Goal: Transaction & Acquisition: Purchase product/service

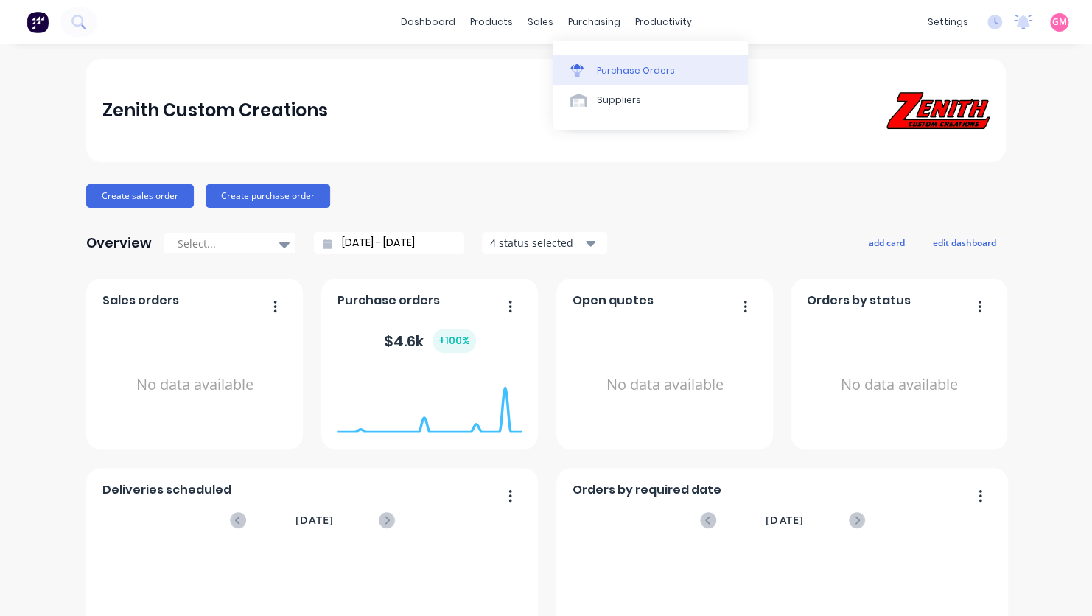
click at [636, 71] on div "Purchase Orders" at bounding box center [636, 70] width 78 height 13
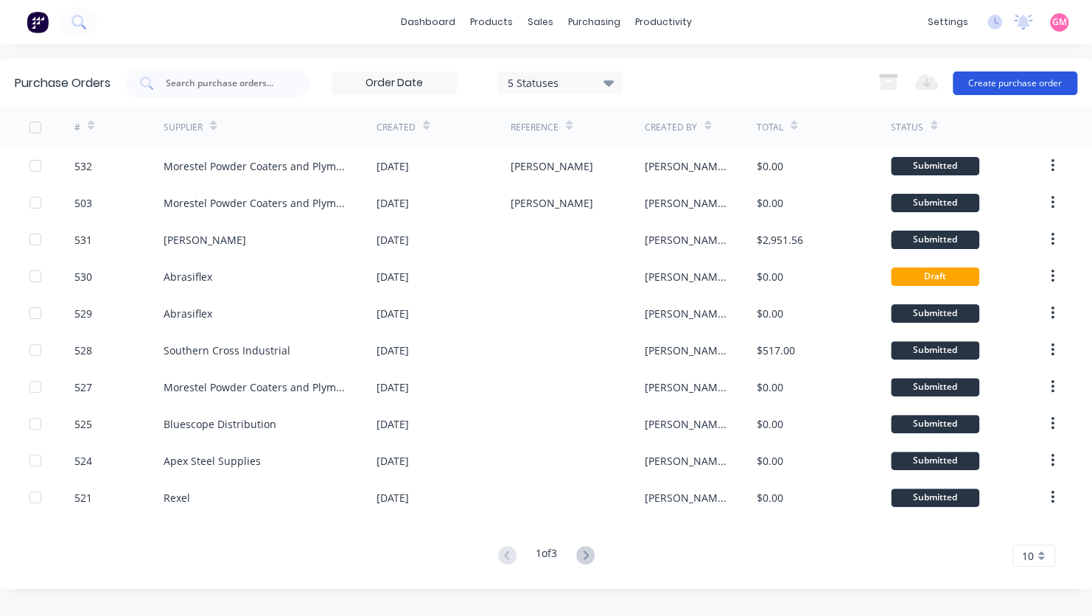
click at [991, 84] on button "Create purchase order" at bounding box center [1015, 83] width 125 height 24
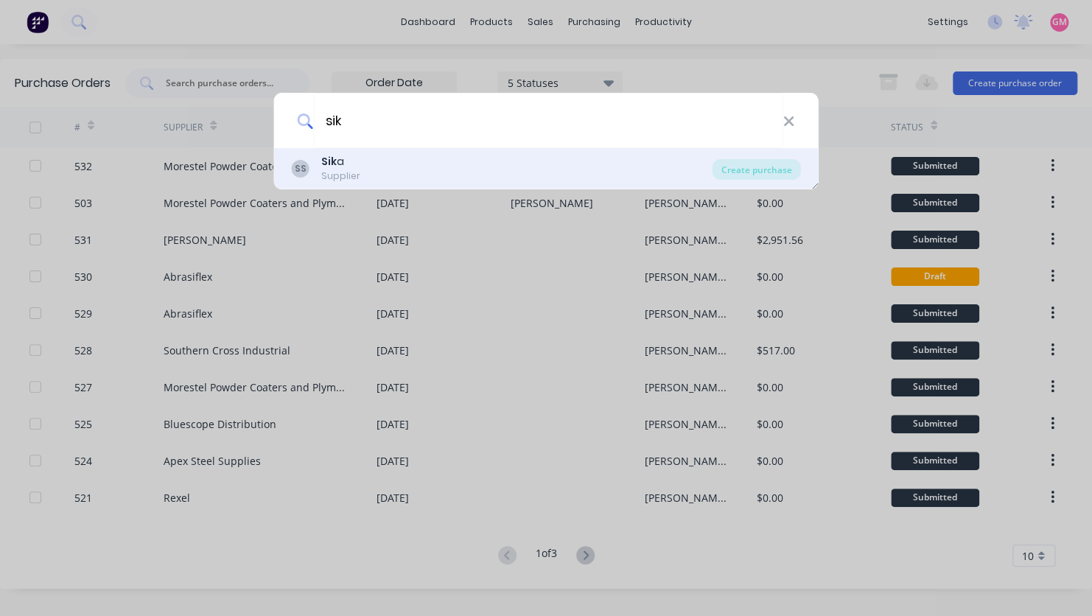
type input "sik"
click at [441, 166] on div "SS Sik a Supplier" at bounding box center [502, 168] width 421 height 29
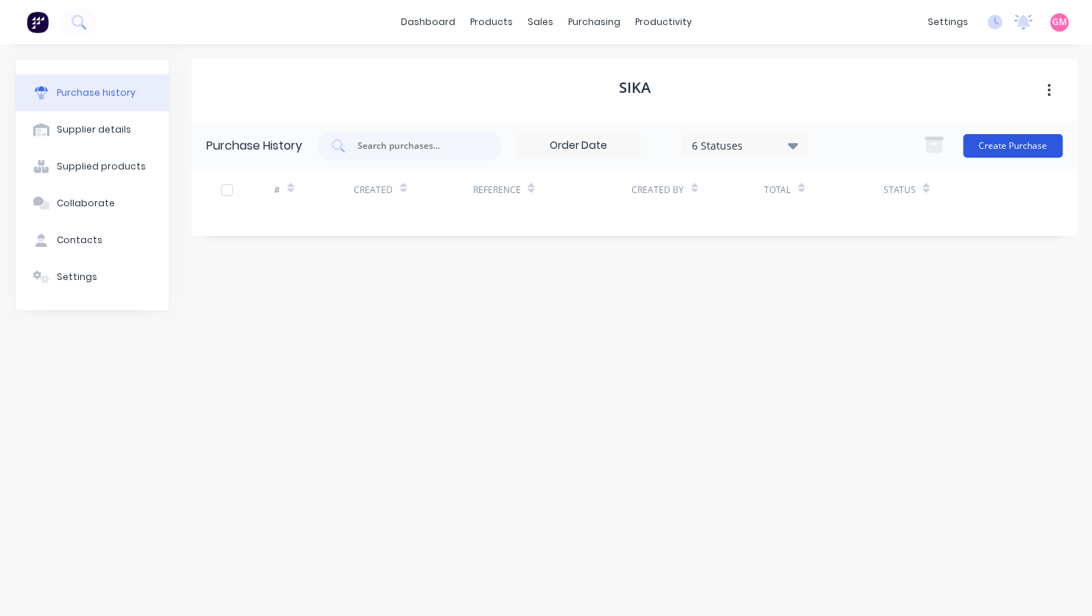
click at [1029, 143] on button "Create Purchase" at bounding box center [1013, 146] width 100 height 24
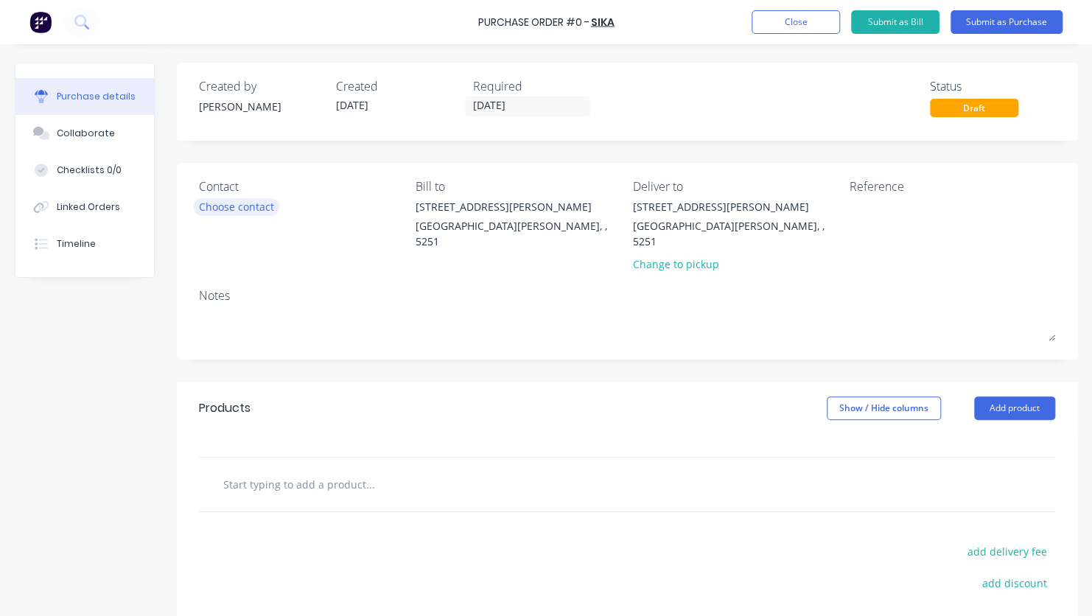
click at [254, 206] on div "Choose contact" at bounding box center [236, 206] width 75 height 15
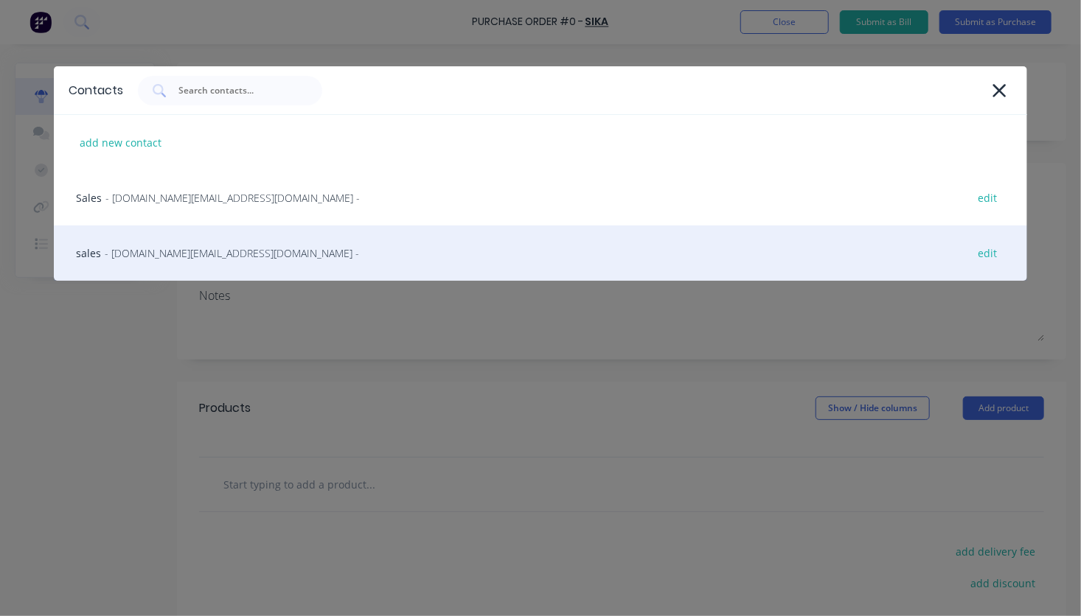
click at [172, 249] on span "- [DOMAIN_NAME][EMAIL_ADDRESS][DOMAIN_NAME] -" at bounding box center [232, 252] width 254 height 15
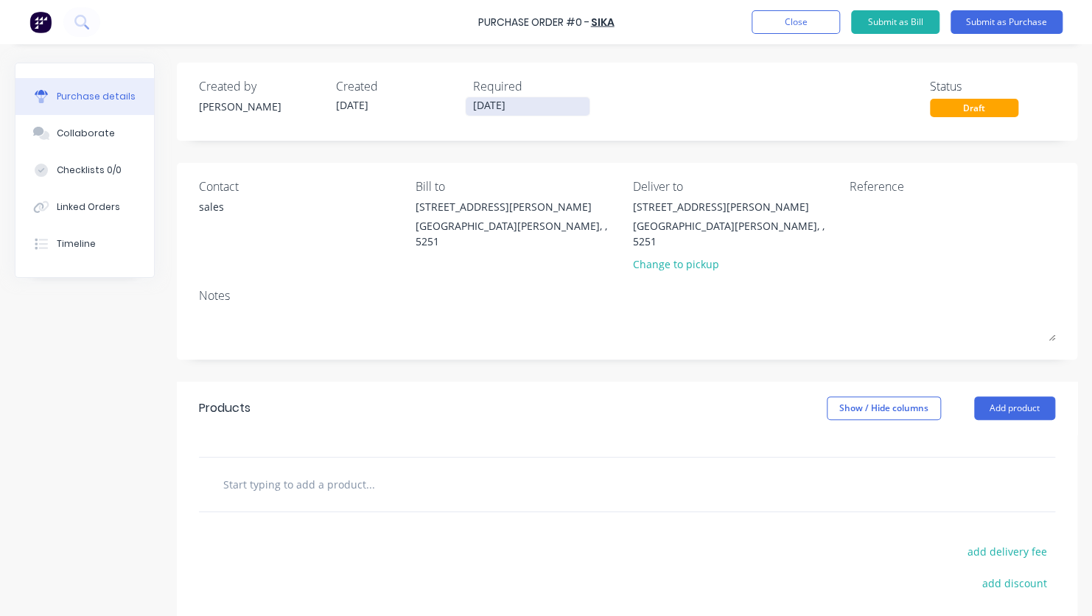
click at [562, 105] on input "[DATE]" at bounding box center [528, 106] width 124 height 18
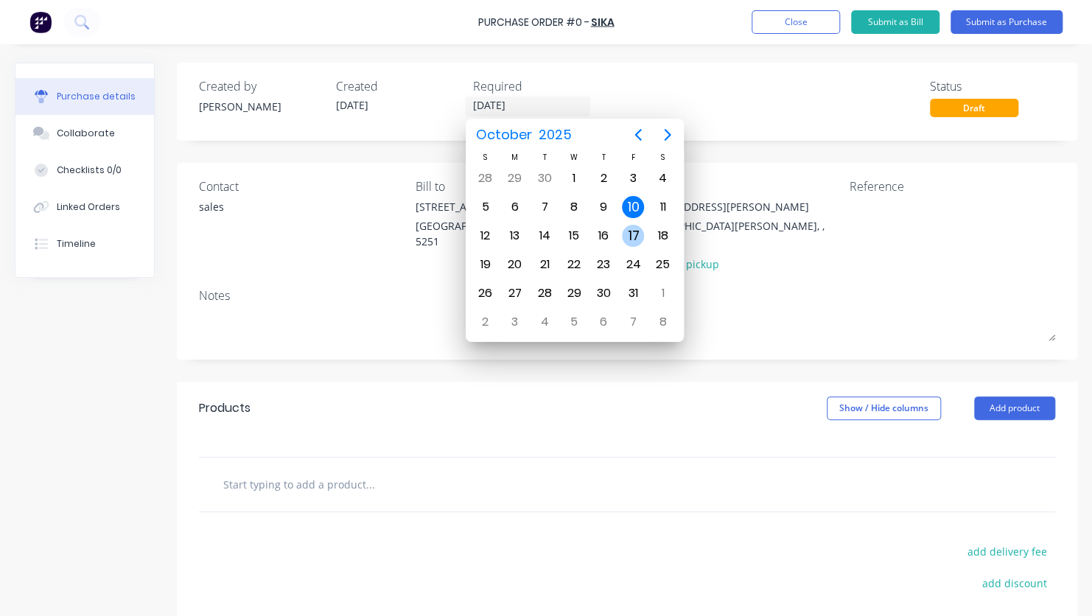
click at [632, 231] on div "17" at bounding box center [633, 236] width 22 height 22
type input "[DATE]"
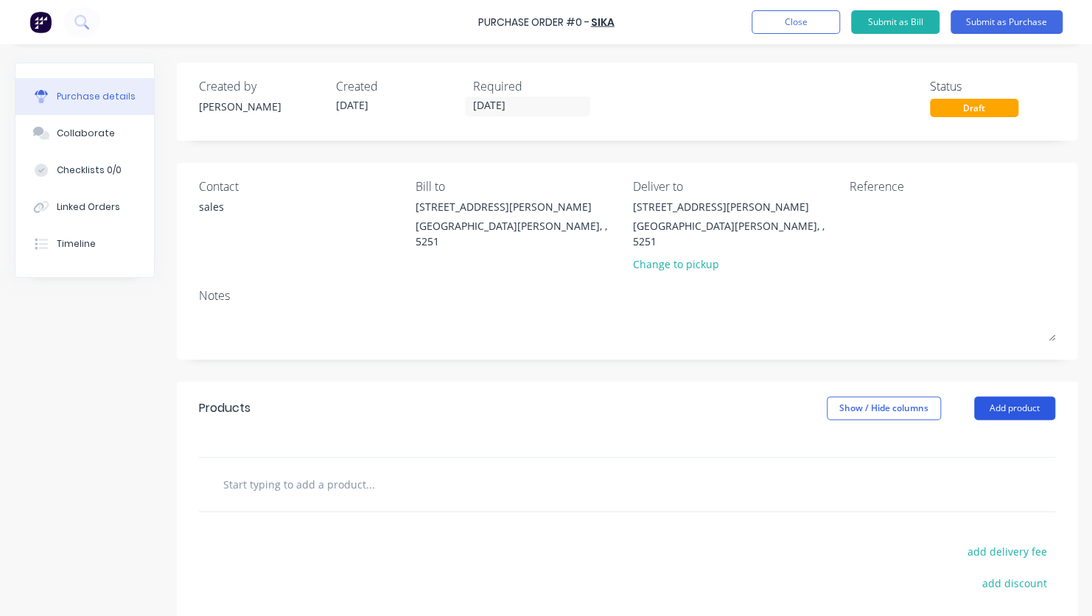
click at [991, 397] on button "Add product" at bounding box center [1014, 409] width 81 height 24
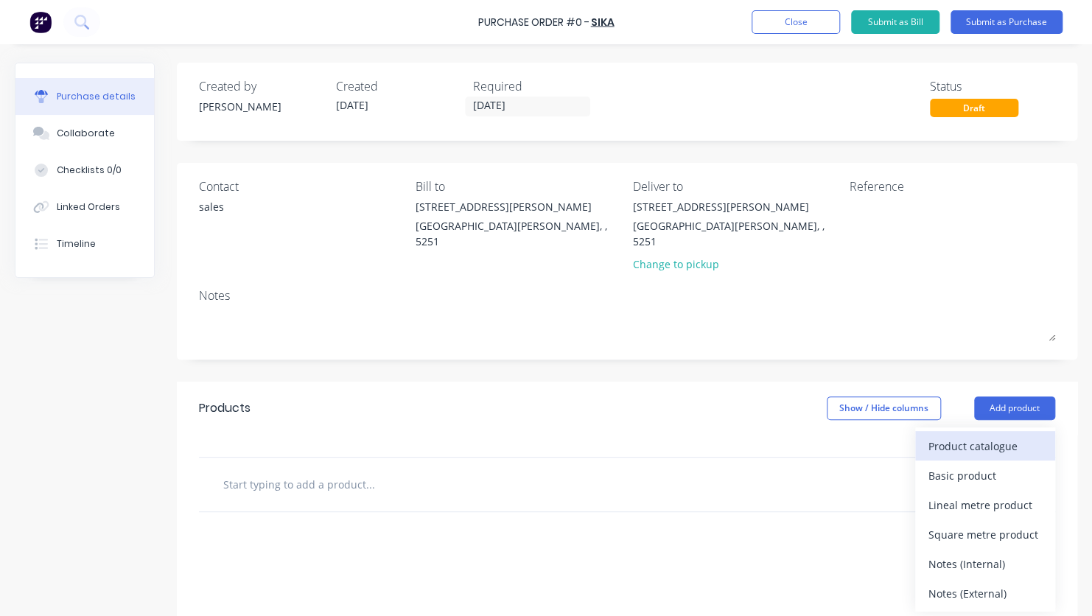
click at [1000, 436] on div "Product catalogue" at bounding box center [986, 446] width 114 height 21
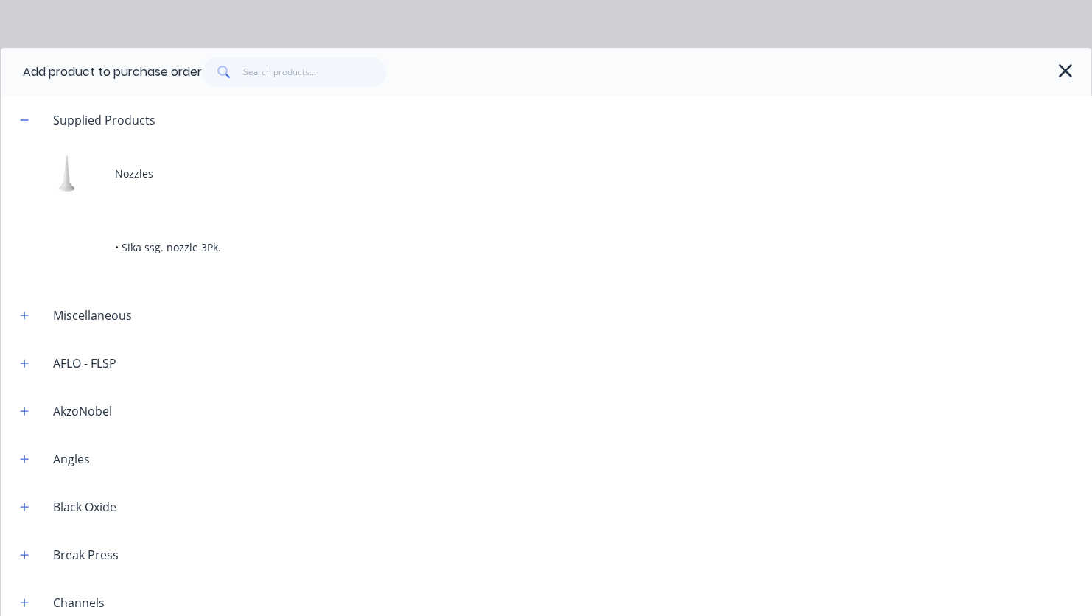
click at [1058, 77] on icon "button" at bounding box center [1065, 70] width 15 height 21
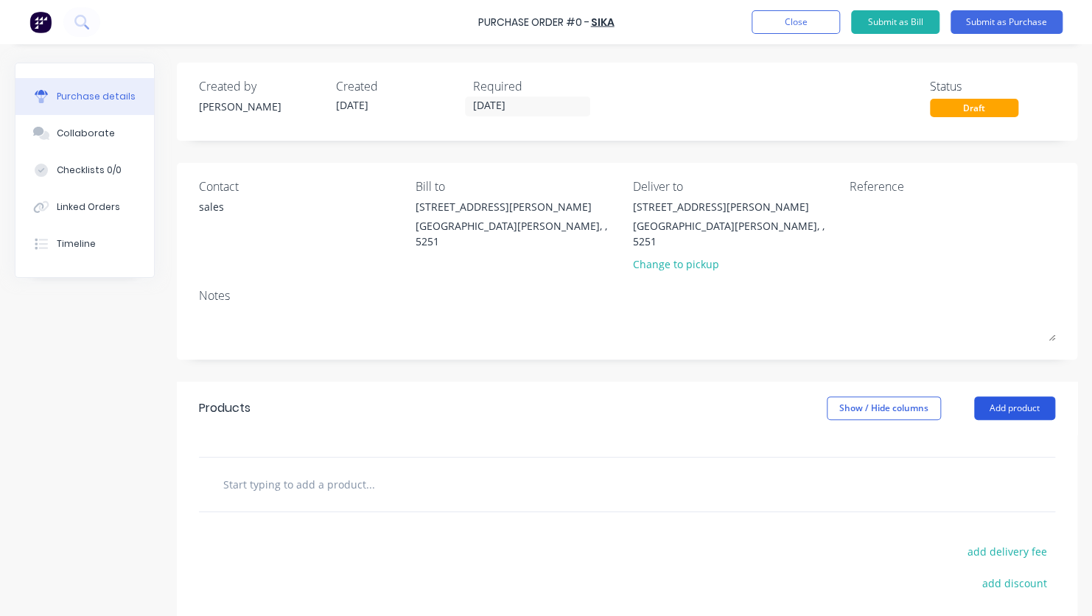
click at [1009, 397] on button "Add product" at bounding box center [1014, 409] width 81 height 24
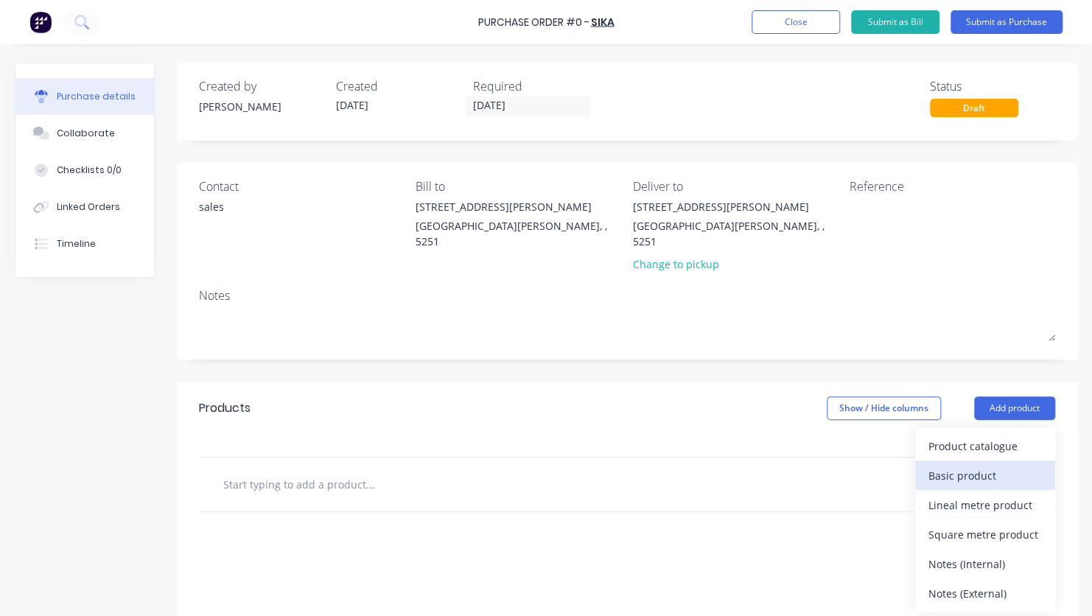
click at [997, 465] on div "Basic product" at bounding box center [986, 475] width 114 height 21
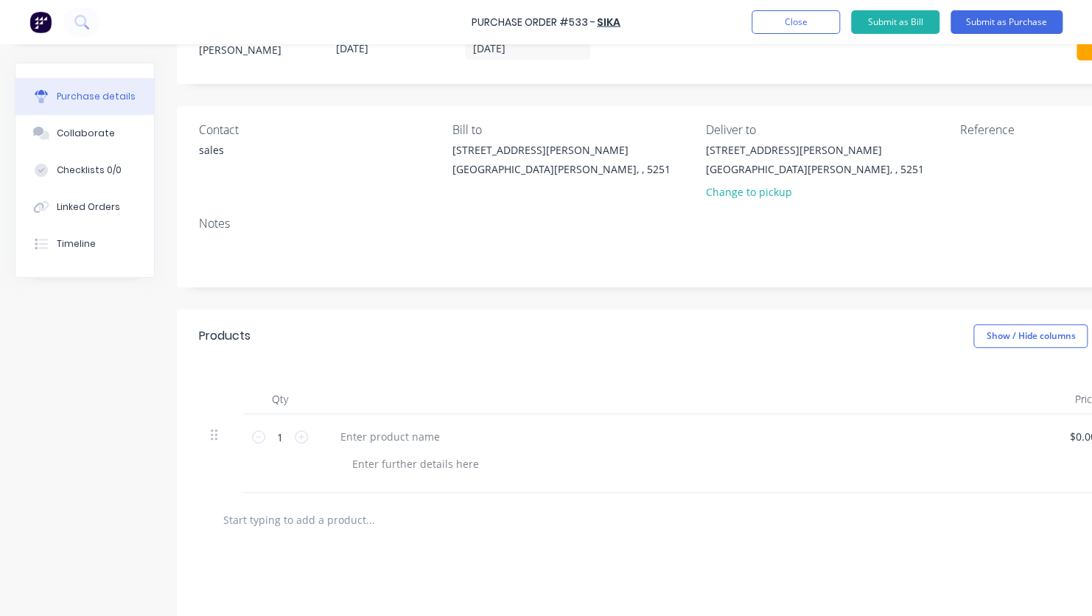
scroll to position [74, 0]
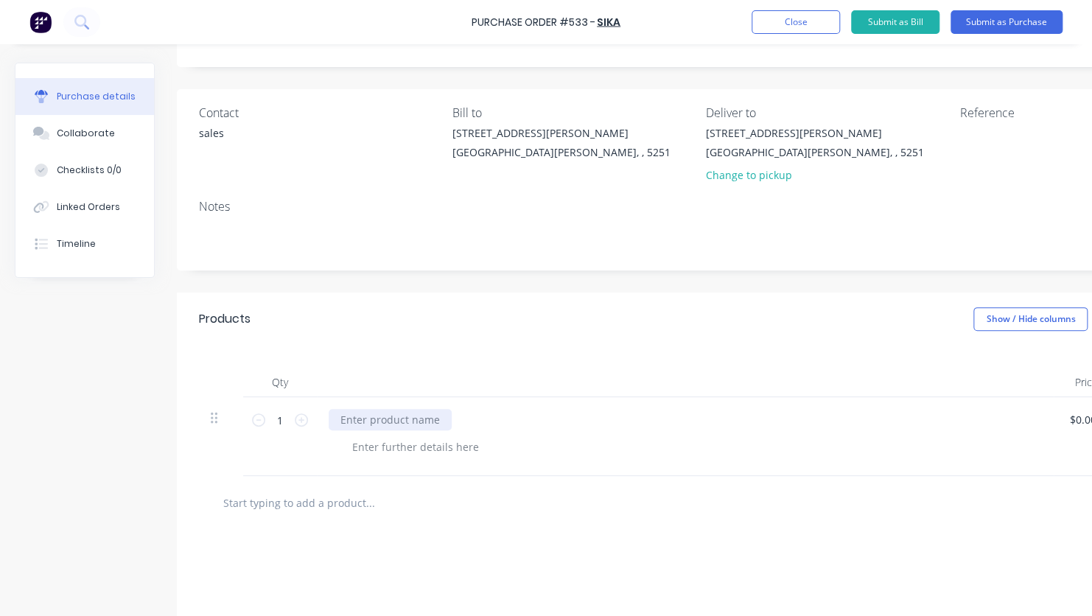
click at [408, 422] on div at bounding box center [390, 419] width 123 height 21
click at [414, 448] on div at bounding box center [416, 446] width 150 height 21
click at [444, 451] on div "1000ML - UN1866" at bounding box center [396, 446] width 111 height 21
click at [633, 451] on div "1000ML - UN1866 - Canton Quantity" at bounding box center [692, 446] width 702 height 21
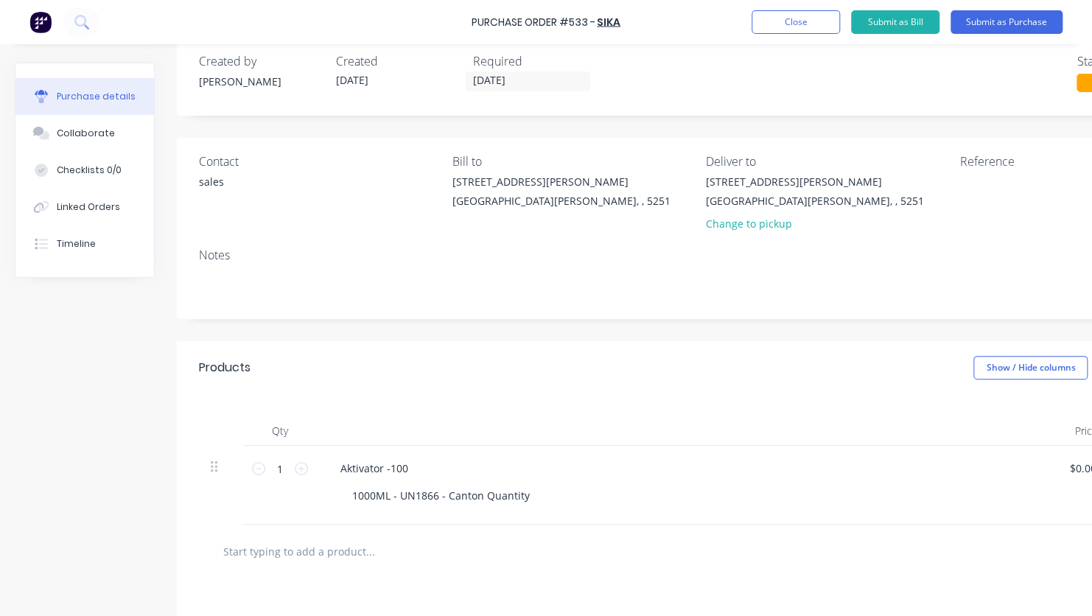
scroll to position [0, 0]
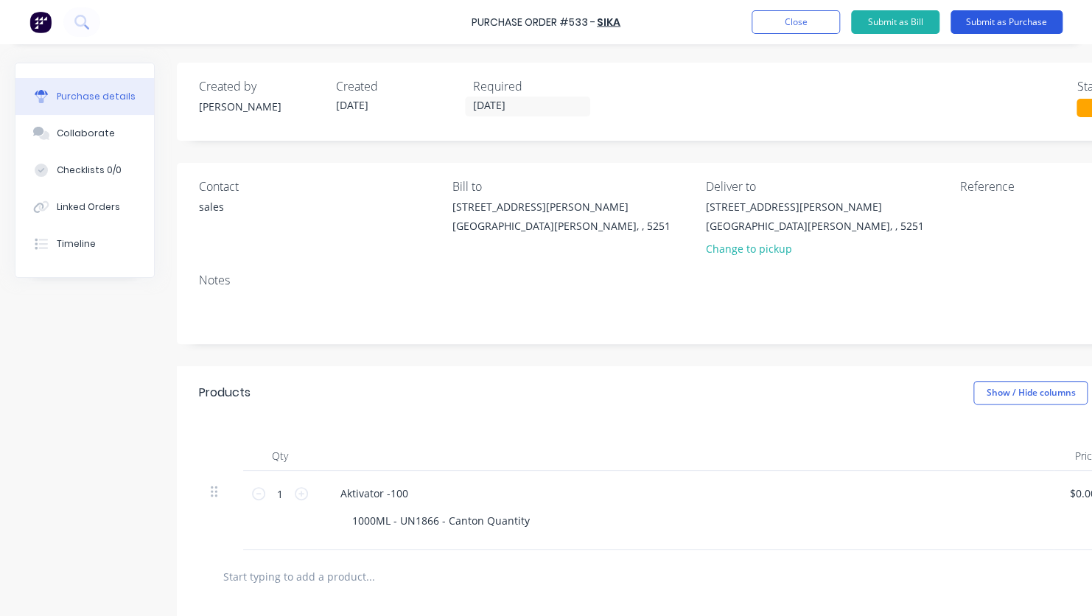
click at [1017, 21] on button "Submit as Purchase" at bounding box center [1007, 22] width 112 height 24
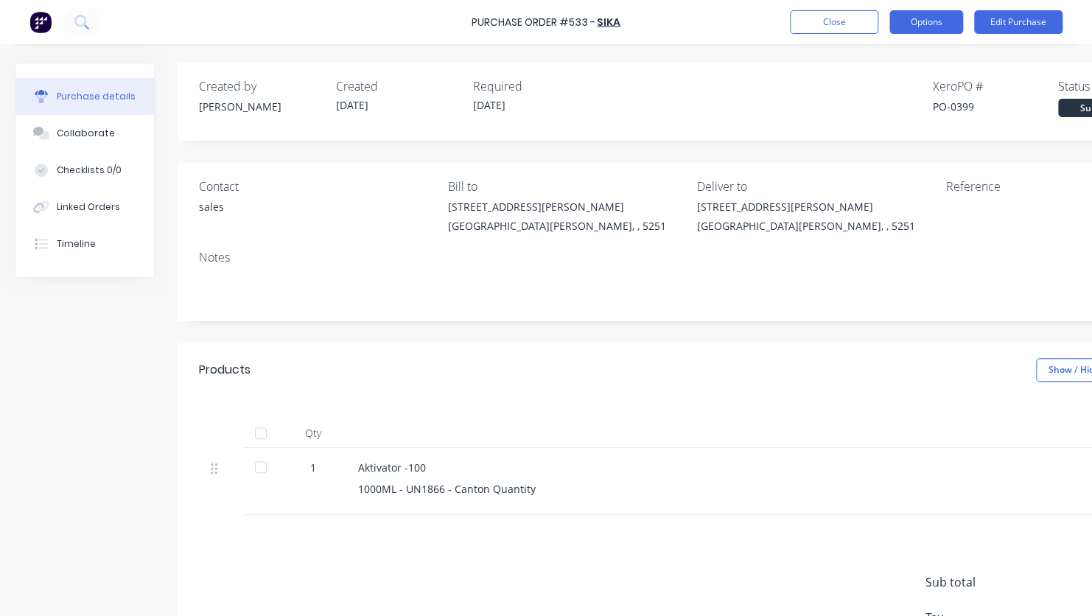
click at [925, 24] on button "Options" at bounding box center [927, 22] width 74 height 24
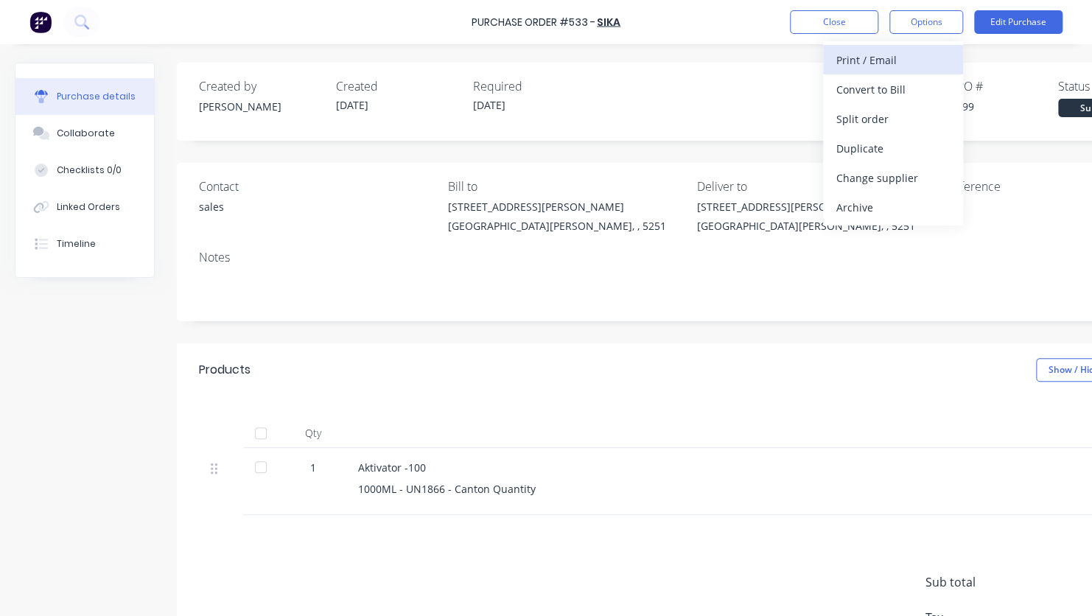
click at [924, 65] on div "Print / Email" at bounding box center [894, 59] width 114 height 21
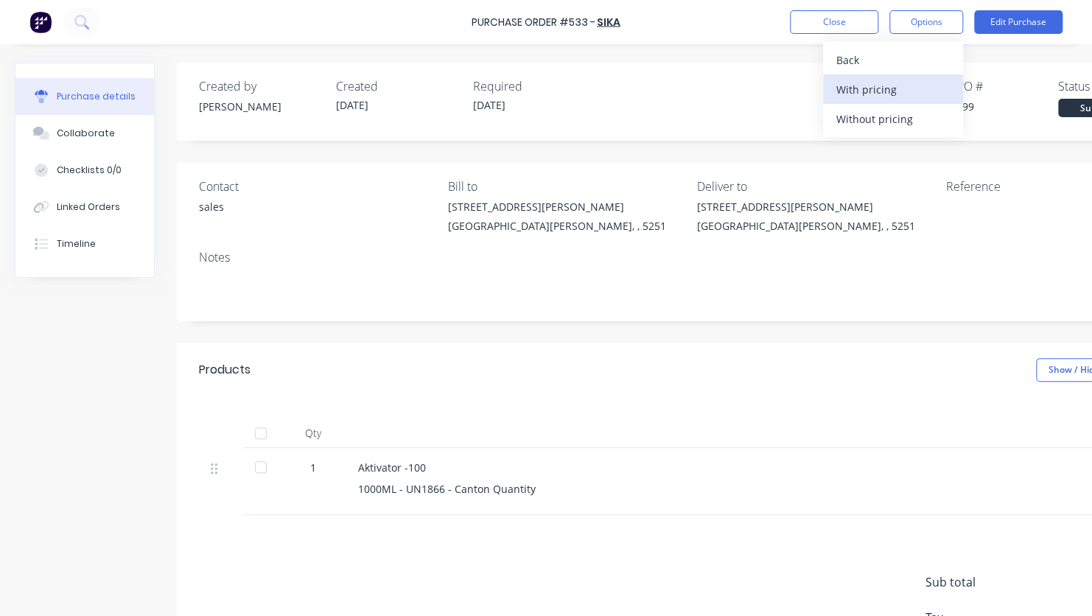
click at [900, 91] on div "With pricing" at bounding box center [894, 89] width 114 height 21
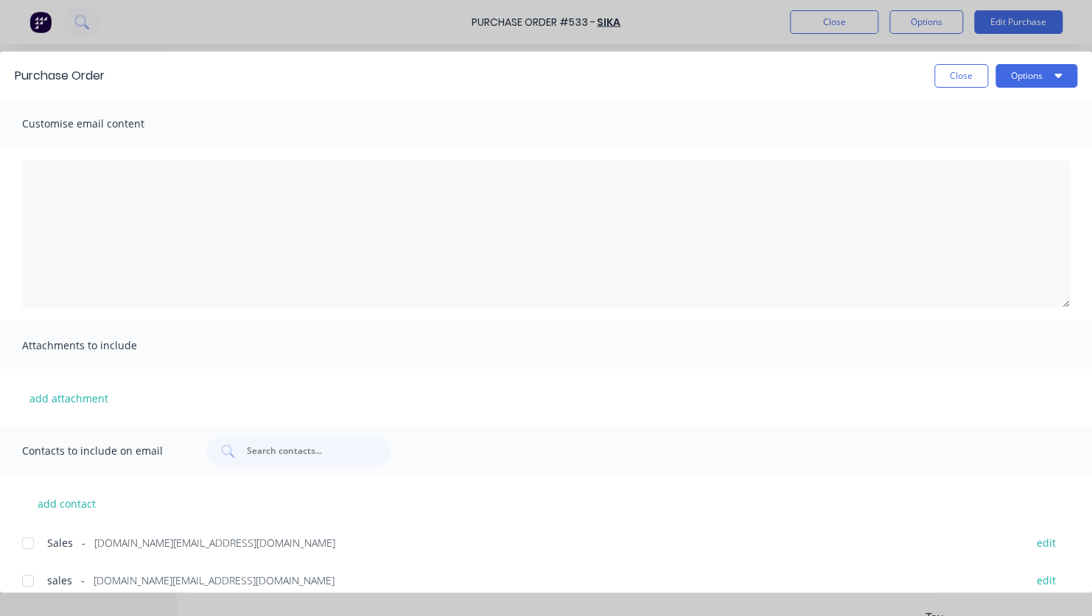
click at [24, 575] on div at bounding box center [27, 580] width 29 height 29
click at [1027, 76] on button "Options" at bounding box center [1037, 76] width 82 height 24
click at [1009, 172] on div "Email" at bounding box center [1008, 171] width 114 height 21
click at [962, 83] on button "Close" at bounding box center [962, 76] width 54 height 24
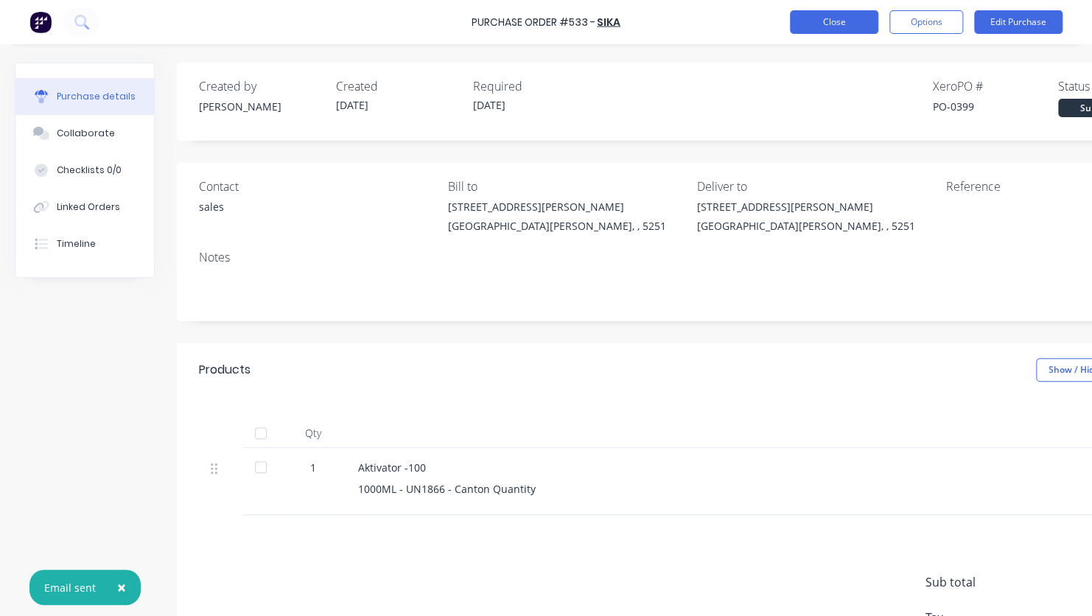
click at [832, 21] on button "Close" at bounding box center [834, 22] width 88 height 24
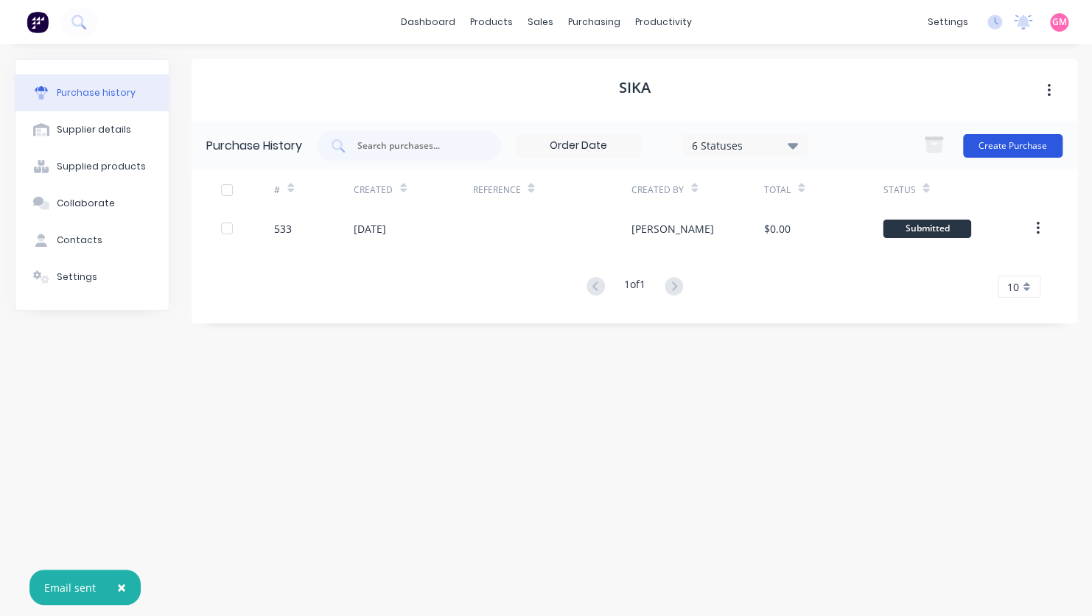
click at [1021, 142] on button "Create Purchase" at bounding box center [1013, 146] width 100 height 24
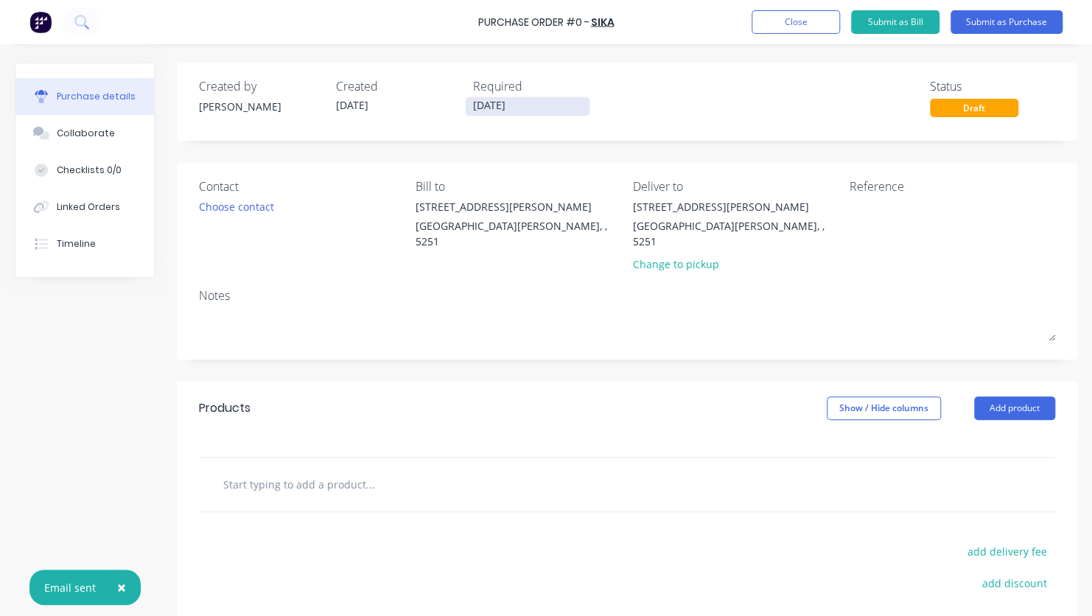
click at [526, 105] on input "[DATE]" at bounding box center [528, 106] width 124 height 18
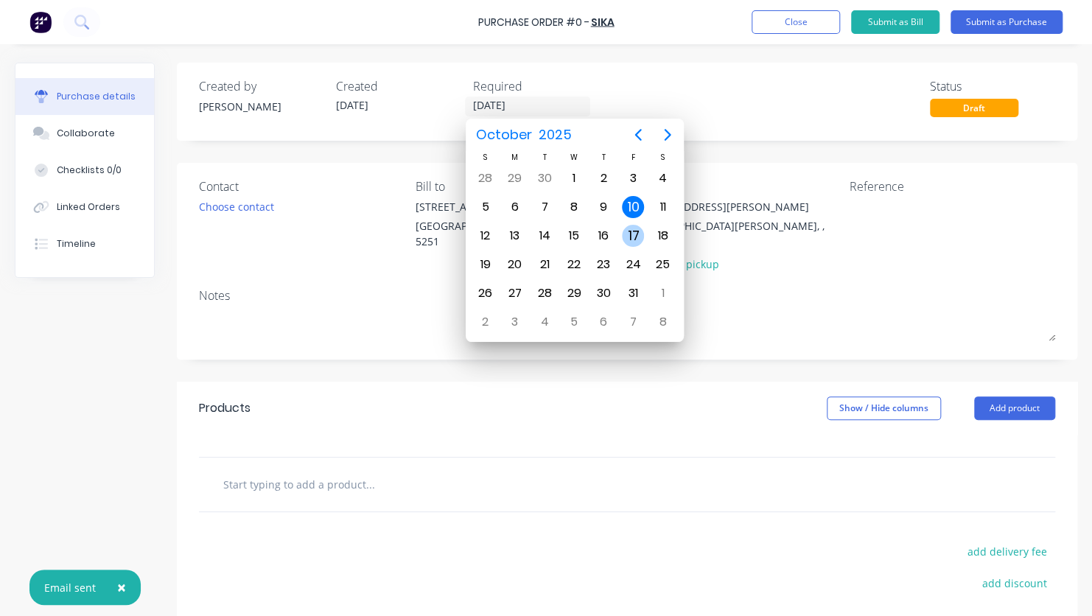
click at [628, 232] on div "17" at bounding box center [633, 236] width 22 height 22
type input "[DATE]"
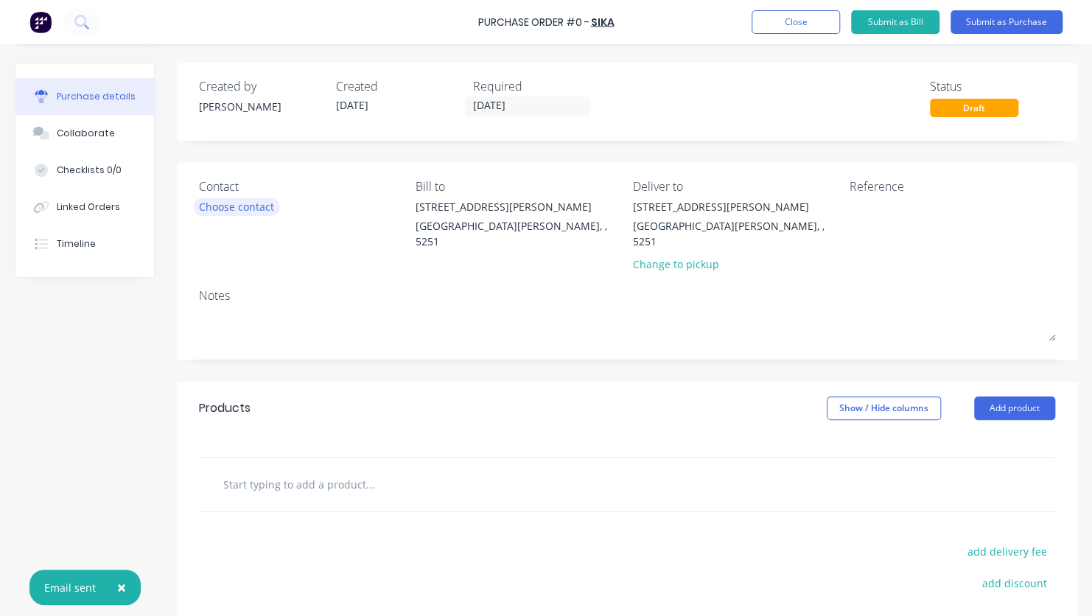
click at [268, 203] on div "Choose contact" at bounding box center [236, 206] width 75 height 15
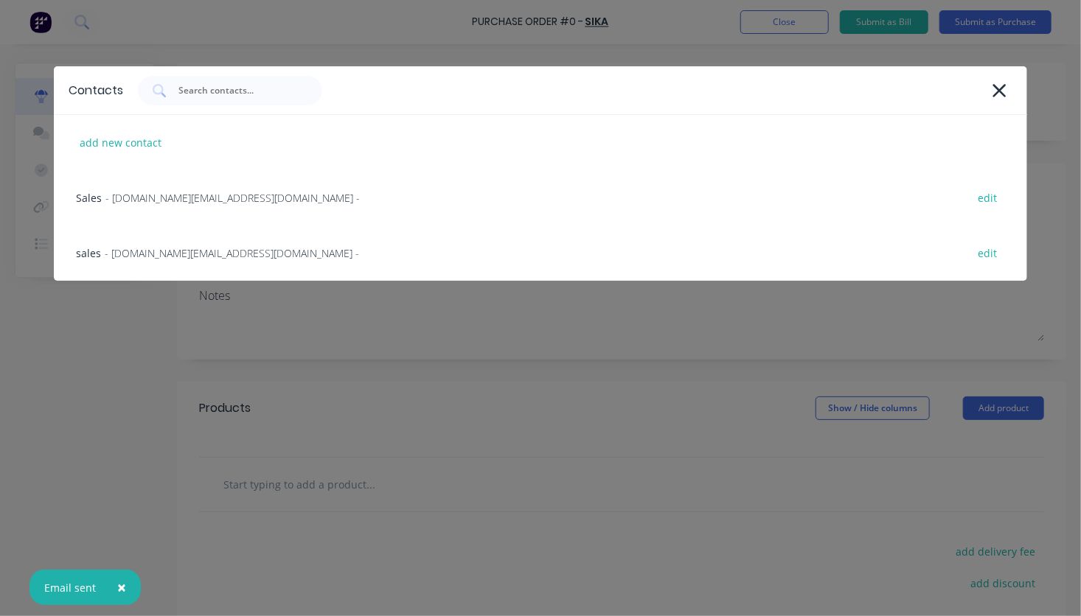
click at [261, 245] on div "sales - [DOMAIN_NAME][EMAIL_ADDRESS][DOMAIN_NAME] - edit" at bounding box center [540, 253] width 972 height 55
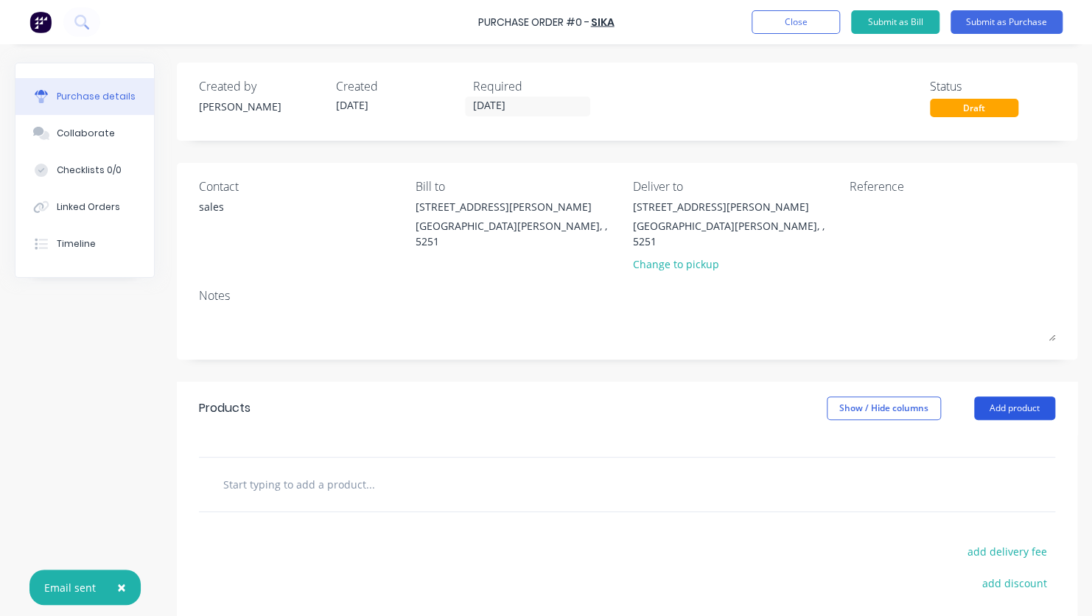
click at [1005, 397] on button "Add product" at bounding box center [1014, 409] width 81 height 24
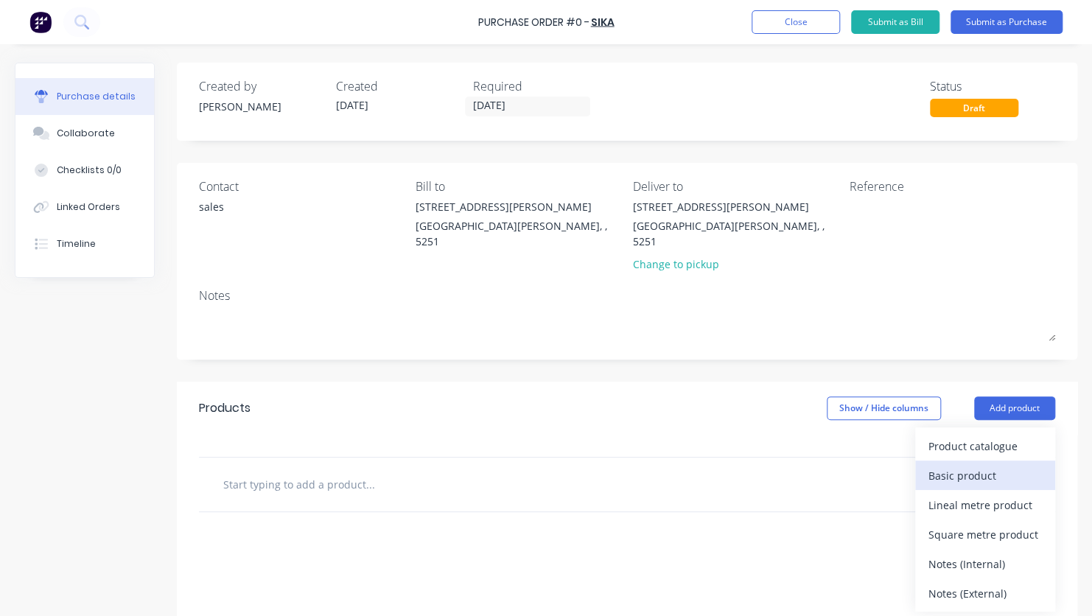
click at [983, 465] on div "Basic product" at bounding box center [986, 475] width 114 height 21
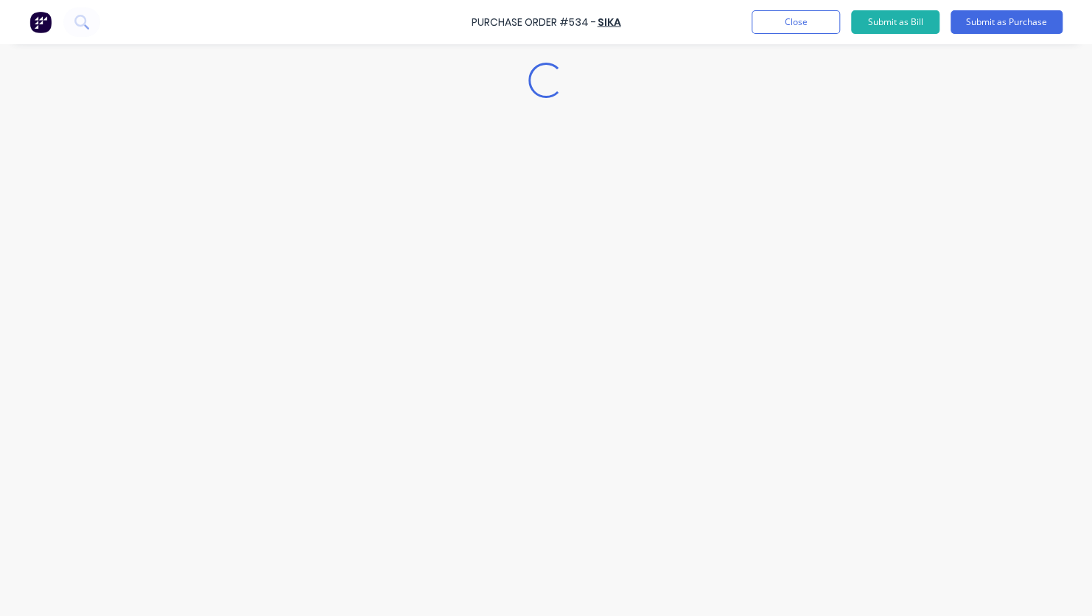
click at [388, 489] on div "Loading..." at bounding box center [546, 286] width 1092 height 543
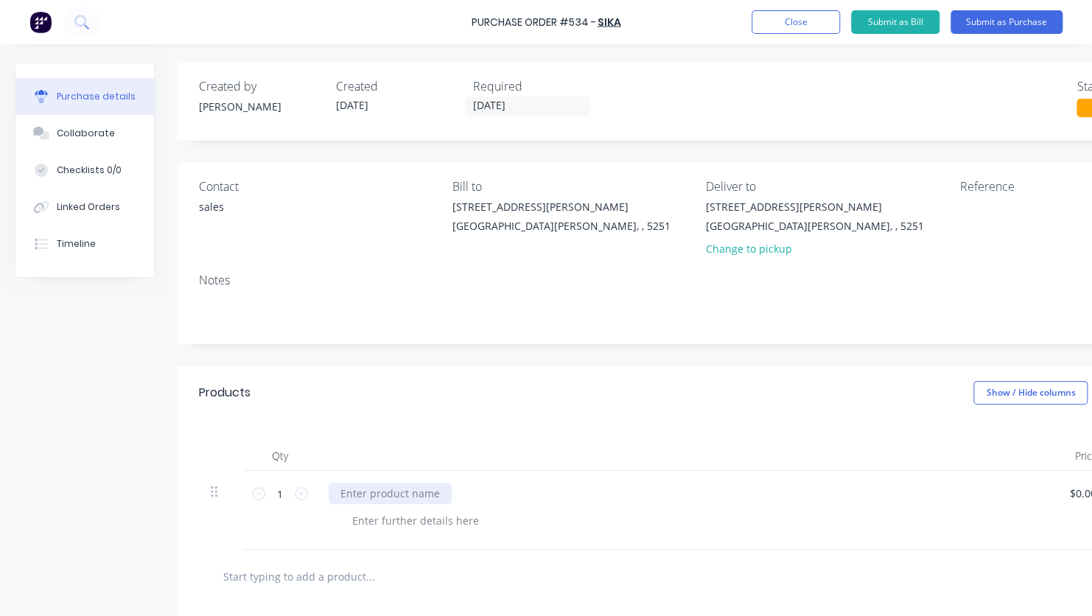
click at [388, 489] on div at bounding box center [390, 493] width 123 height 21
click at [390, 518] on div at bounding box center [416, 520] width 150 height 21
click at [1020, 20] on button "Submit as Purchase" at bounding box center [1007, 22] width 112 height 24
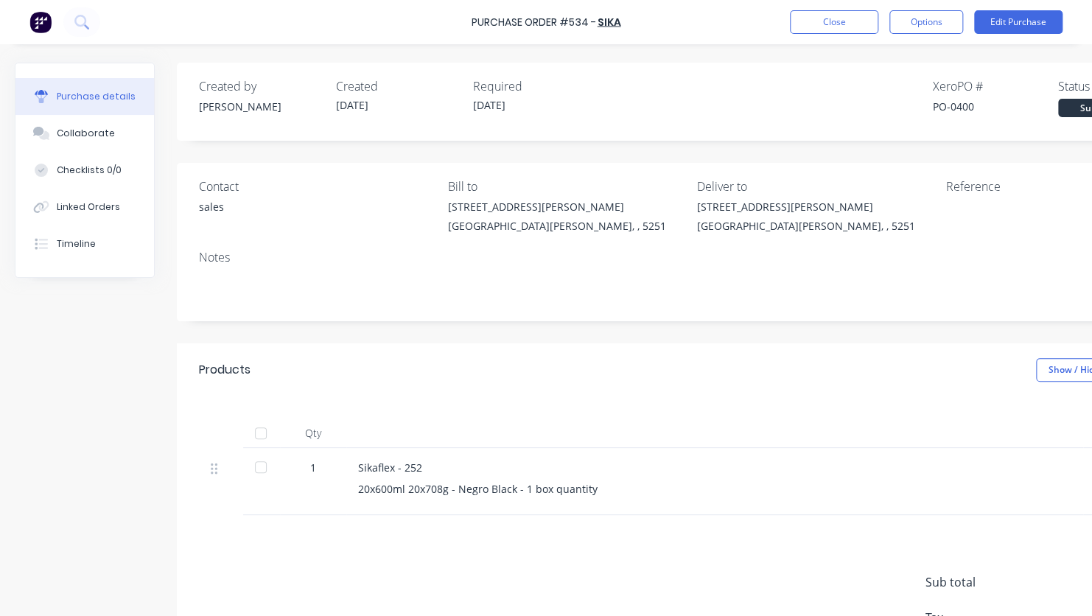
drag, startPoint x: 924, startPoint y: 25, endPoint x: 934, endPoint y: 38, distance: 16.8
click at [924, 25] on button "Options" at bounding box center [927, 22] width 74 height 24
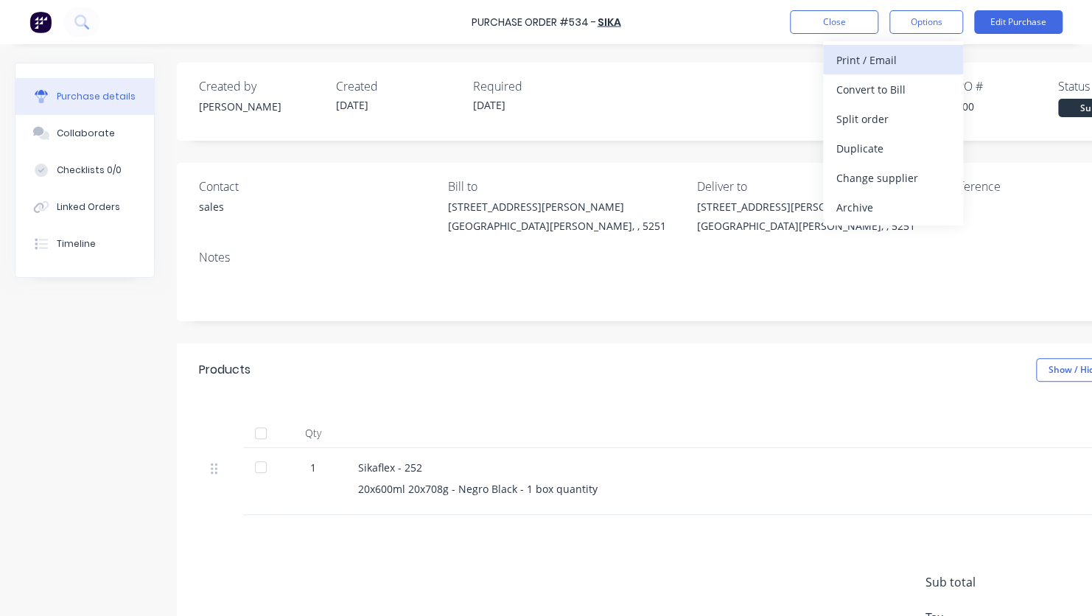
click at [929, 60] on div "Print / Email" at bounding box center [894, 59] width 114 height 21
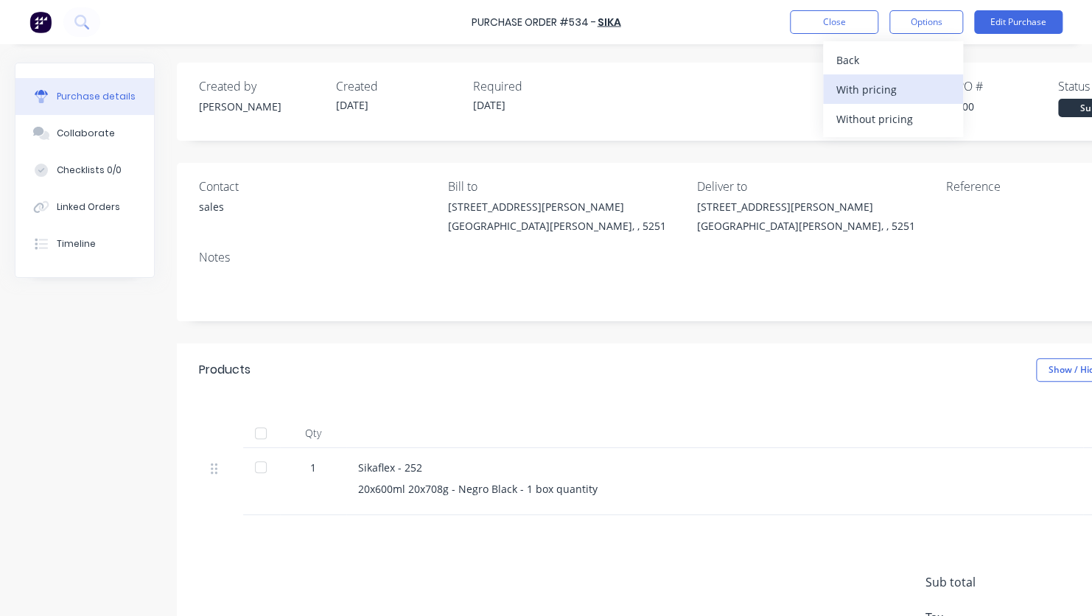
click at [909, 97] on div "With pricing" at bounding box center [894, 89] width 114 height 21
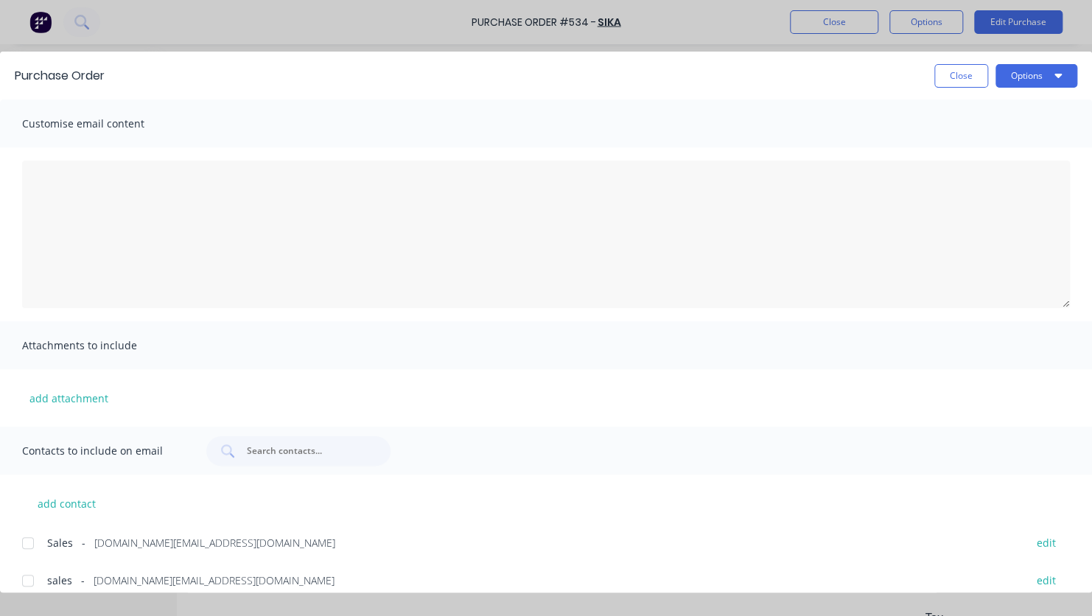
click at [36, 585] on div at bounding box center [27, 580] width 29 height 29
click at [1028, 74] on button "Options" at bounding box center [1037, 76] width 82 height 24
click at [996, 168] on div "Email" at bounding box center [1008, 171] width 114 height 21
click at [962, 83] on button "Close" at bounding box center [962, 76] width 54 height 24
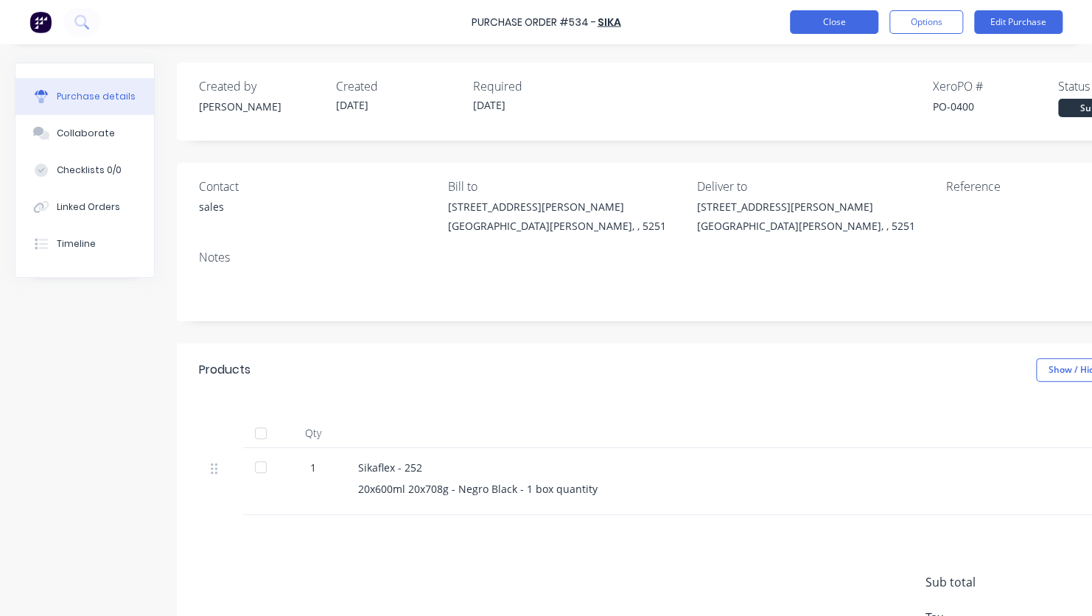
click at [834, 15] on button "Close" at bounding box center [834, 22] width 88 height 24
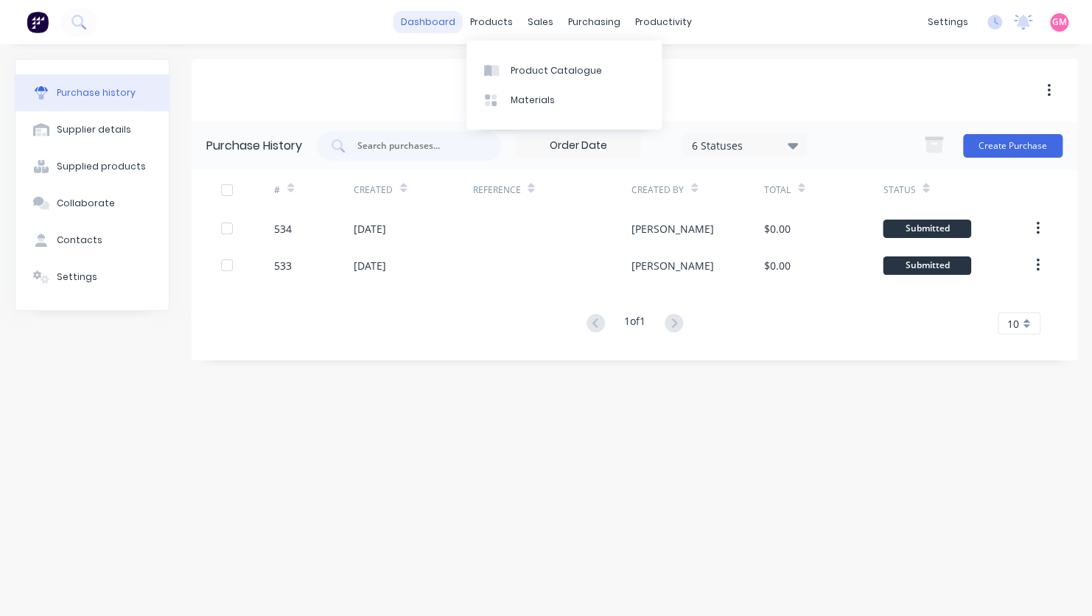
click at [413, 13] on link "dashboard" at bounding box center [428, 22] width 69 height 22
